Goal: Book appointment/travel/reservation

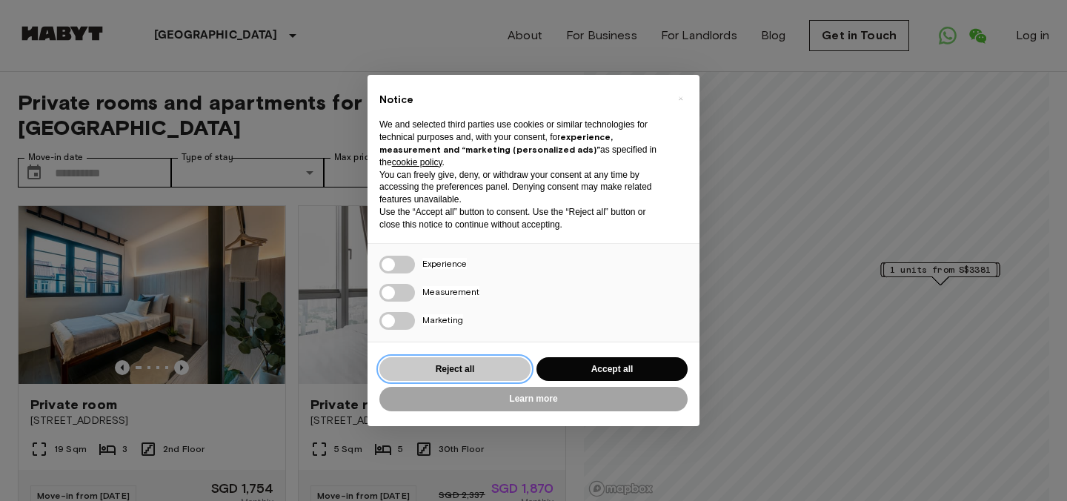
click at [492, 374] on button "Reject all" at bounding box center [454, 369] width 151 height 24
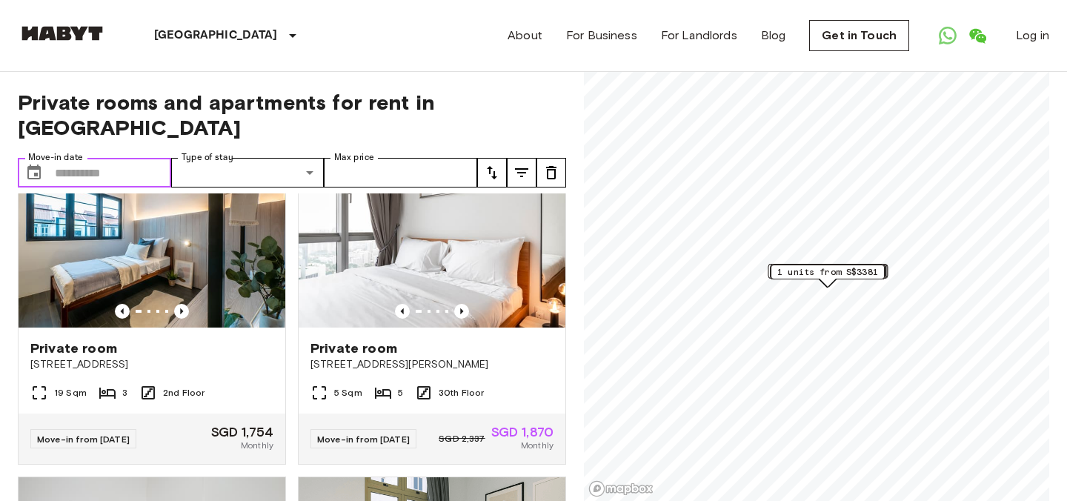
click at [120, 158] on input "Move-in date" at bounding box center [113, 173] width 116 height 30
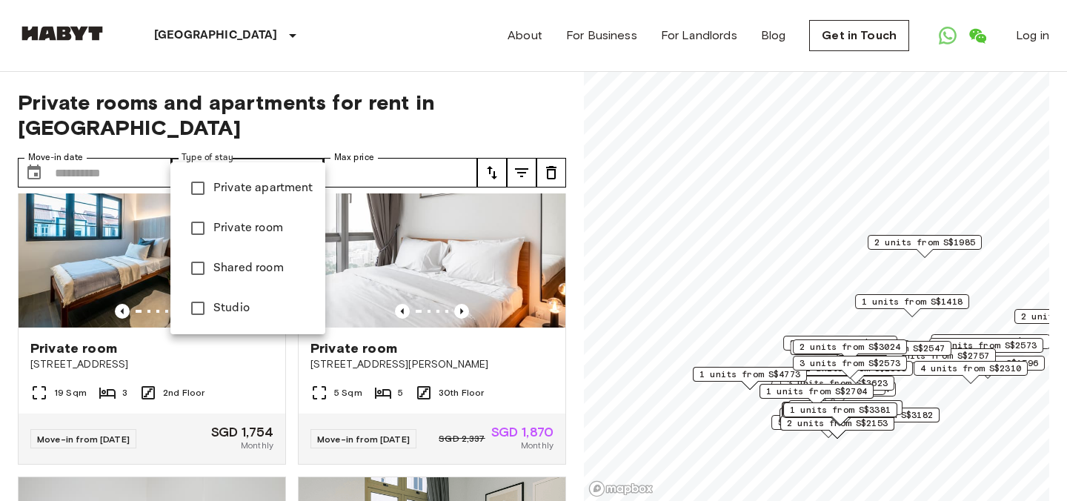
click at [312, 153] on div at bounding box center [533, 250] width 1067 height 501
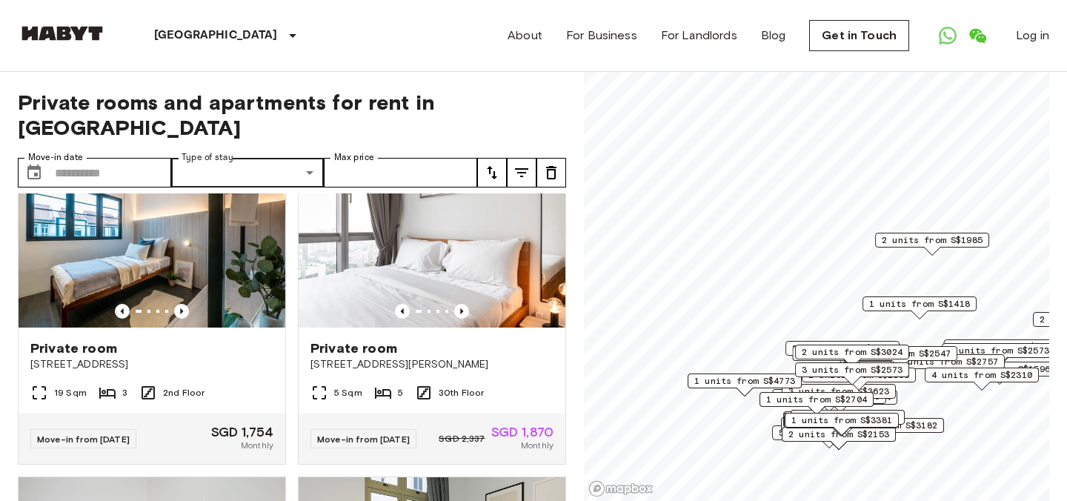
click at [310, 150] on div at bounding box center [533, 250] width 1067 height 501
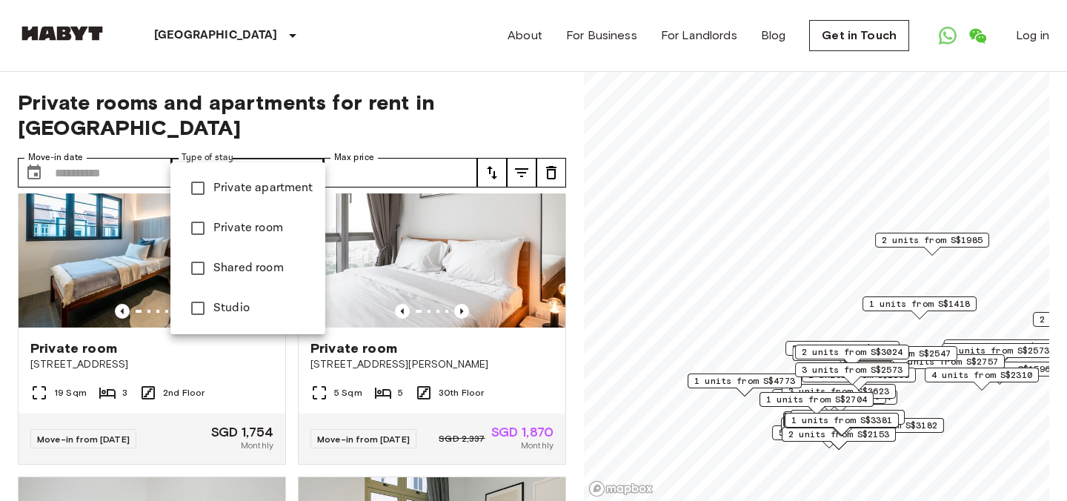
click at [106, 153] on div at bounding box center [533, 250] width 1067 height 501
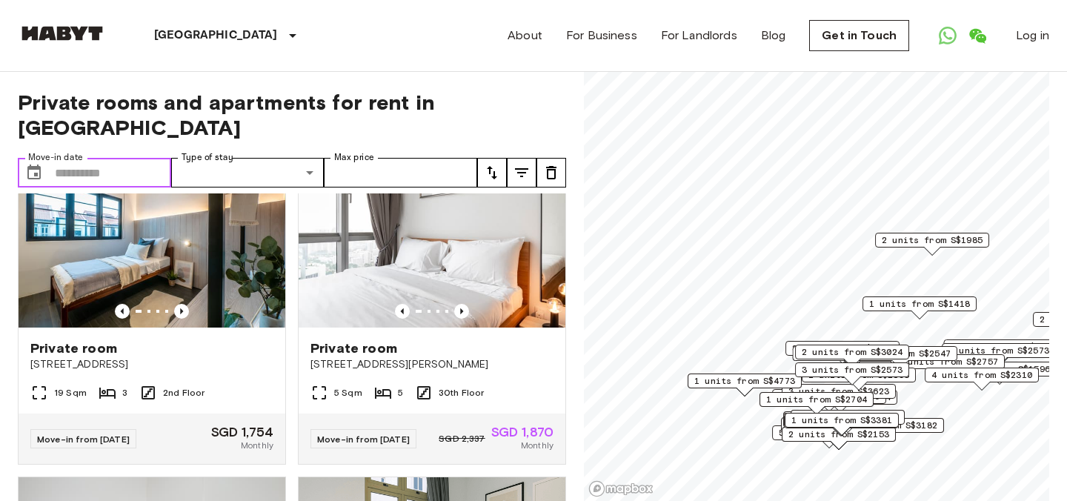
click at [91, 158] on input "Move-in date" at bounding box center [113, 173] width 116 height 30
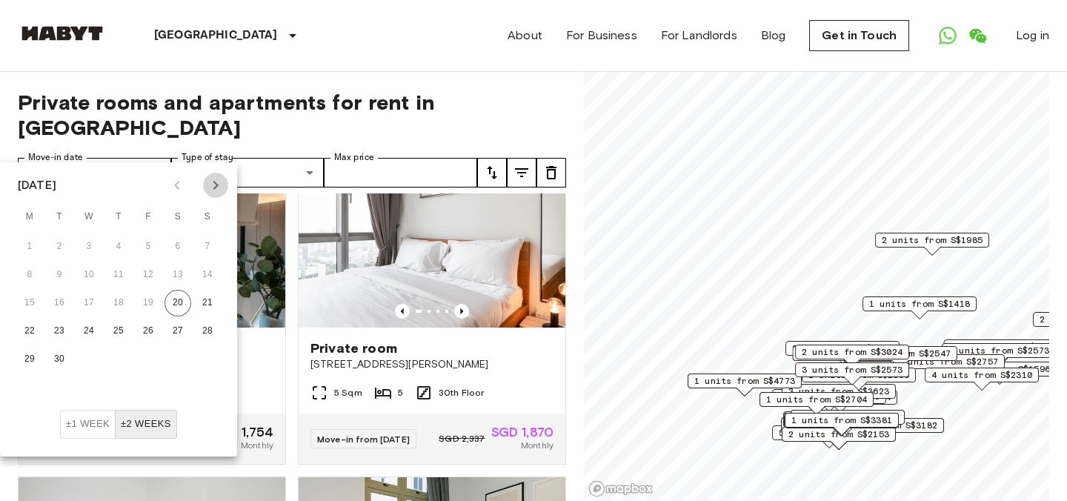
click at [214, 190] on icon "Next month" at bounding box center [216, 185] width 18 height 18
click at [182, 250] on button "1" at bounding box center [177, 246] width 27 height 27
type input "**********"
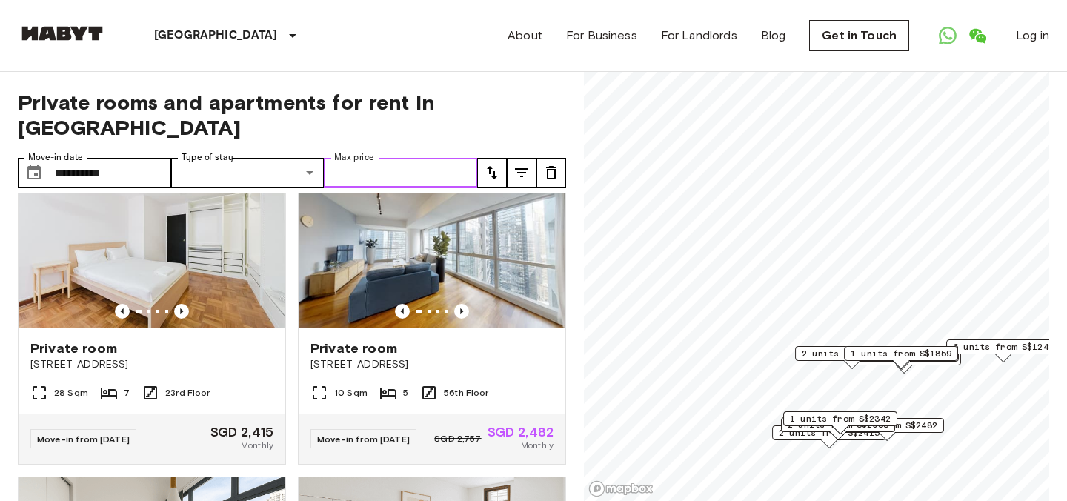
click at [424, 158] on input "Max price" at bounding box center [400, 173] width 153 height 30
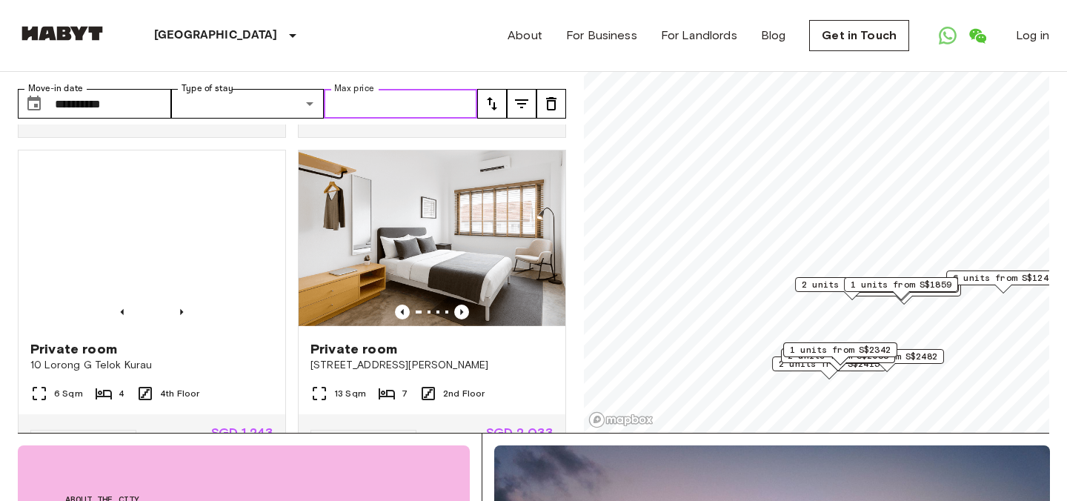
scroll to position [1306, 0]
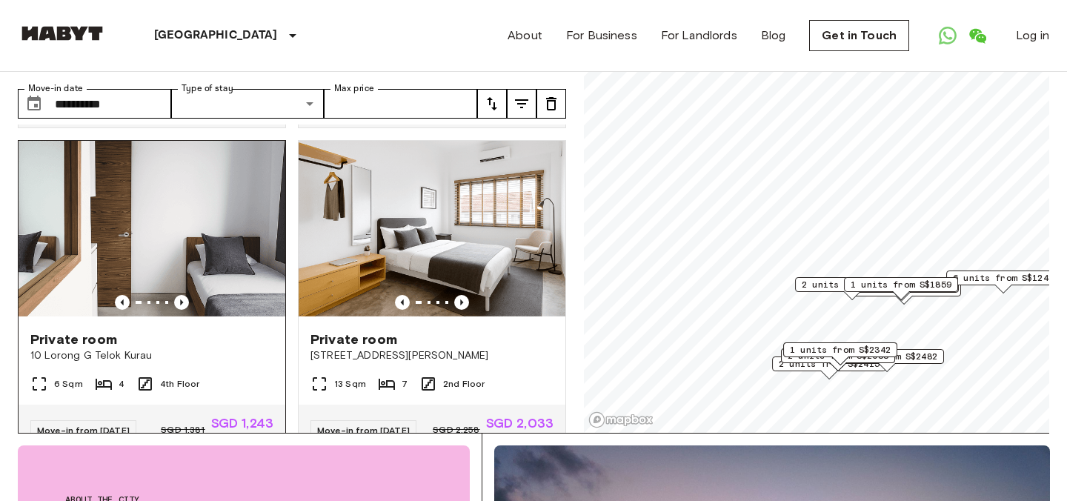
click at [110, 348] on span "10 Lorong G Telok Kurau" at bounding box center [151, 355] width 243 height 15
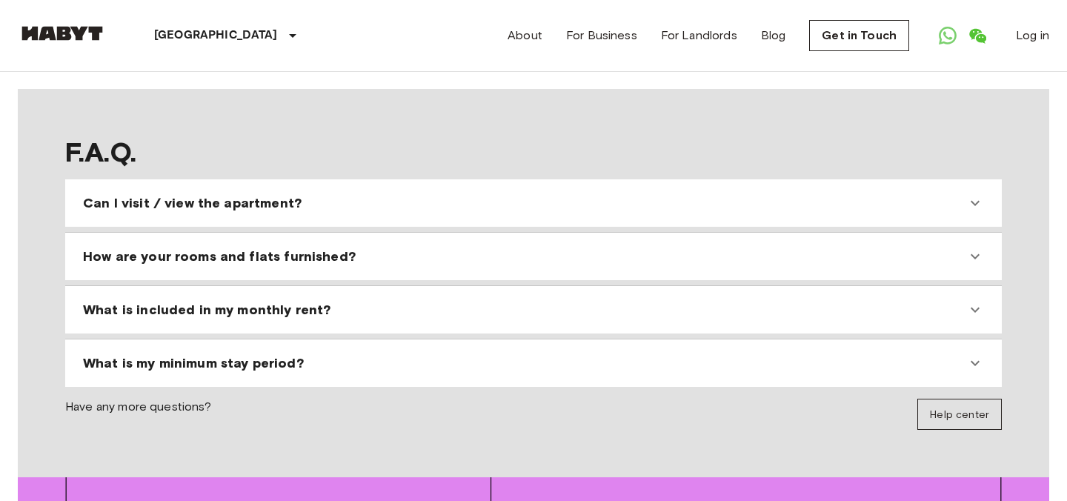
scroll to position [1333, 0]
